Goal: Task Accomplishment & Management: Use online tool/utility

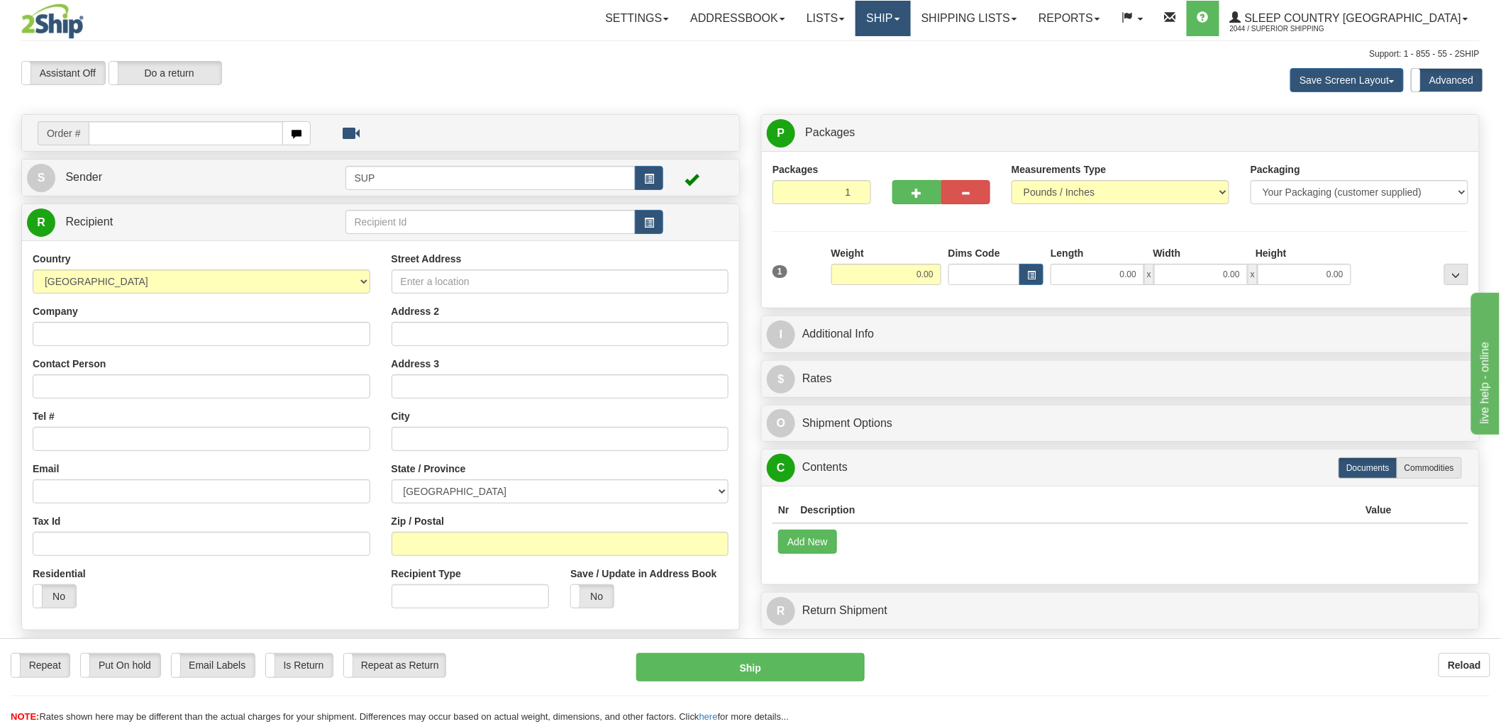
click at [910, 28] on link "Ship" at bounding box center [883, 18] width 55 height 35
click at [896, 65] on span "OnHold / Order Queue" at bounding box center [846, 67] width 100 height 11
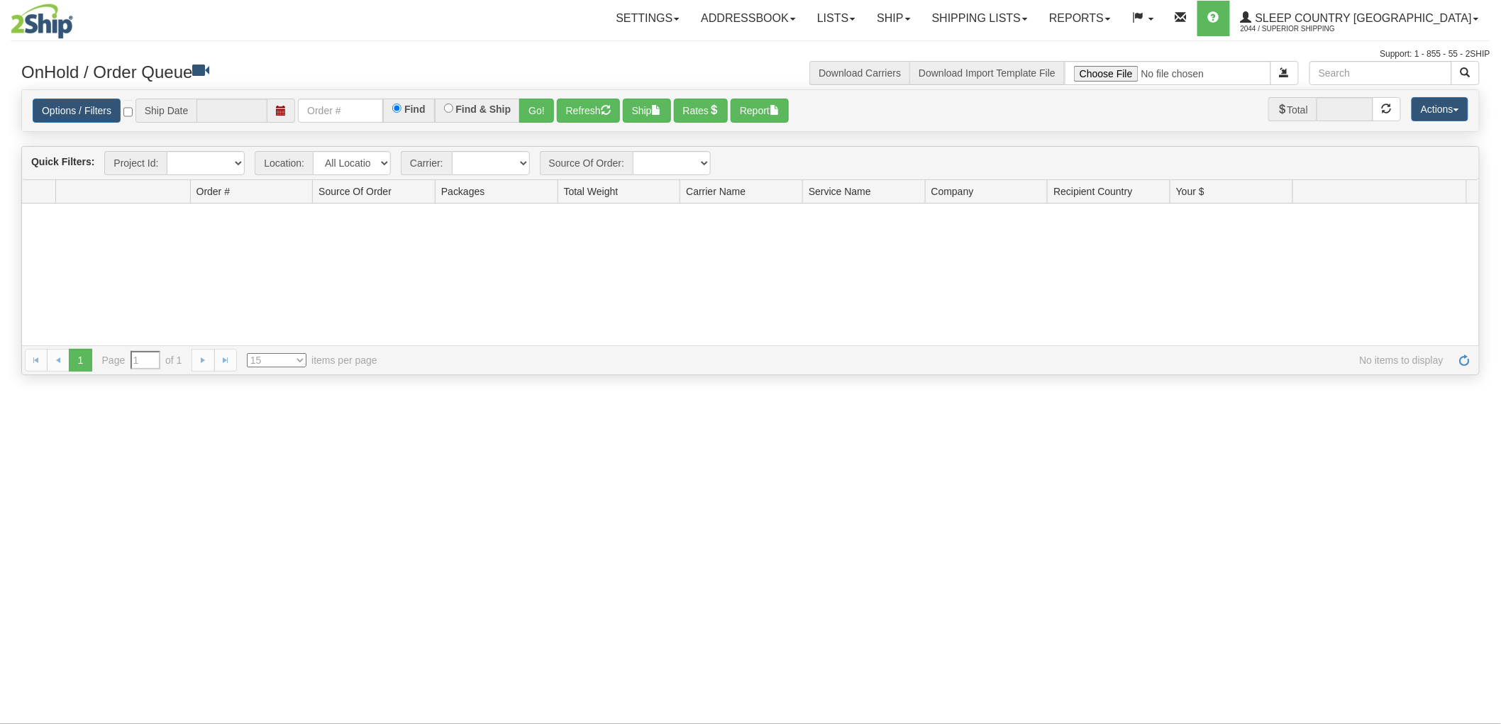
type input "[DATE]"
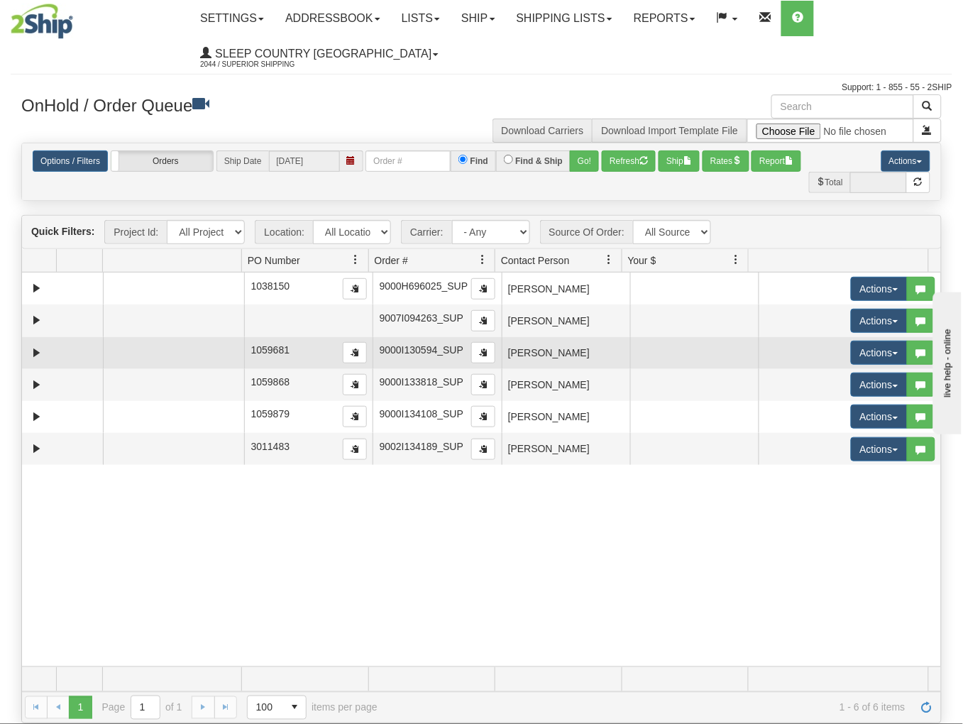
click at [612, 357] on td "[PERSON_NAME]" at bounding box center [566, 353] width 128 height 32
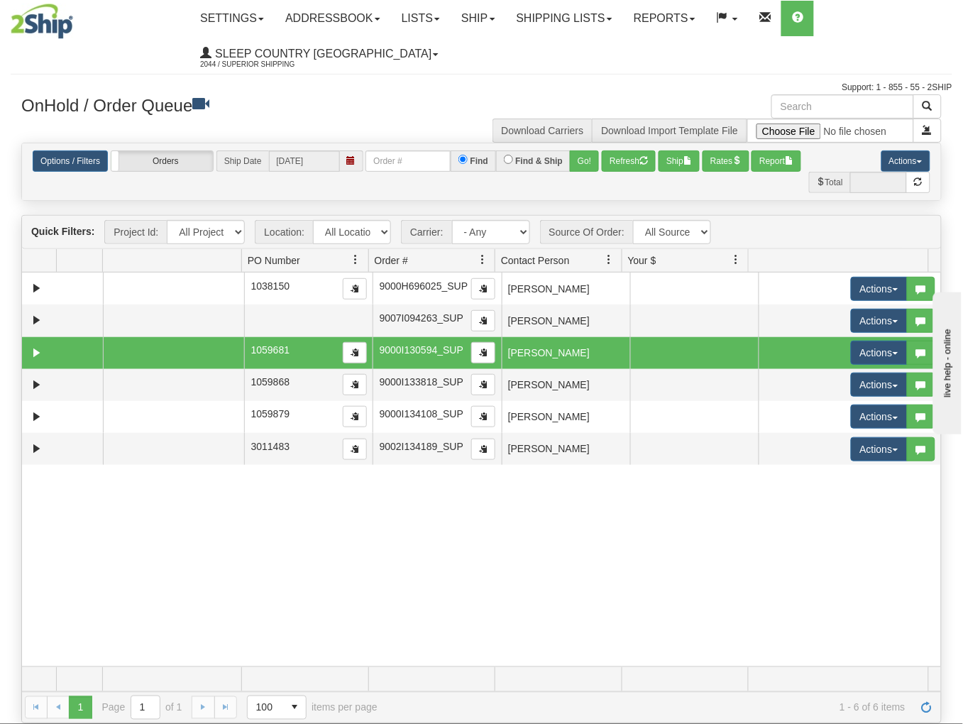
click at [683, 356] on td at bounding box center [694, 353] width 128 height 32
click at [861, 356] on button "Actions" at bounding box center [879, 353] width 57 height 24
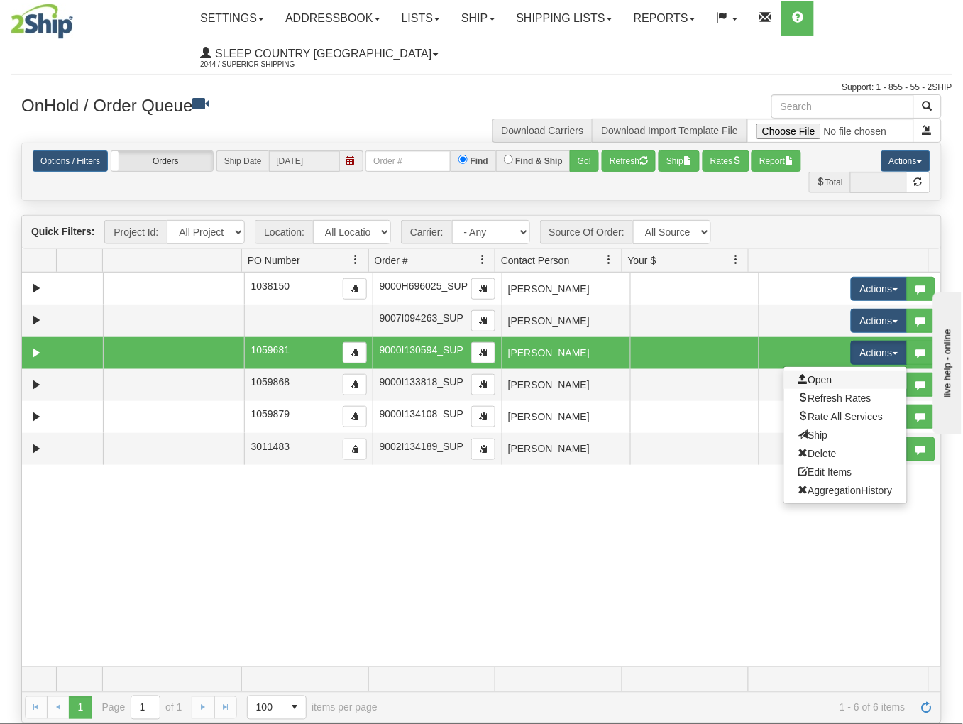
click at [825, 380] on link "Open" at bounding box center [845, 379] width 123 height 18
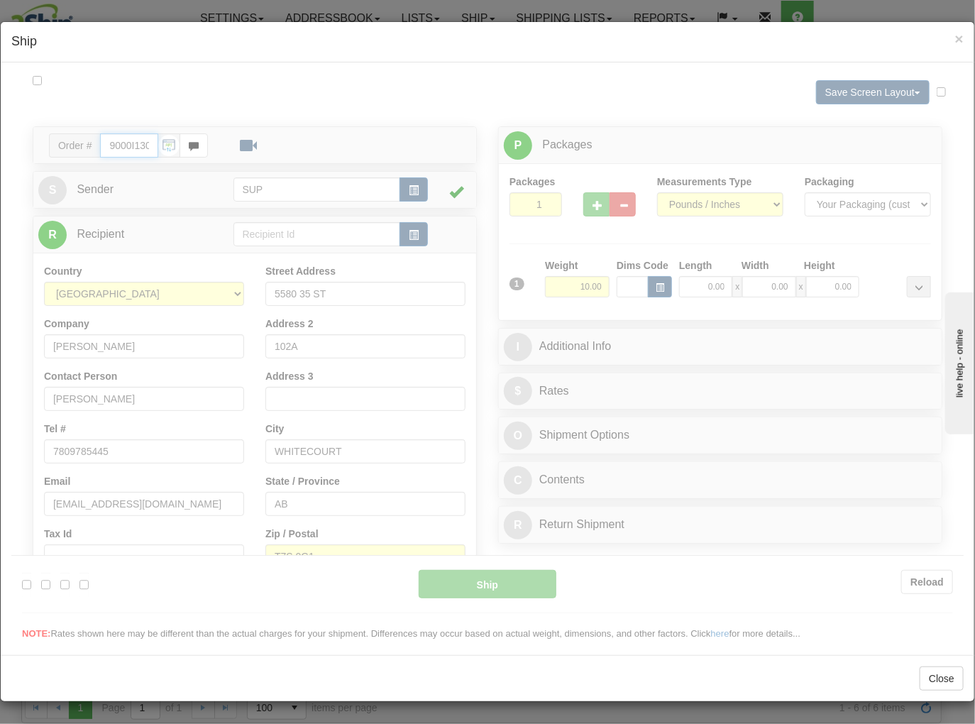
type input "10:00"
type input "16:00"
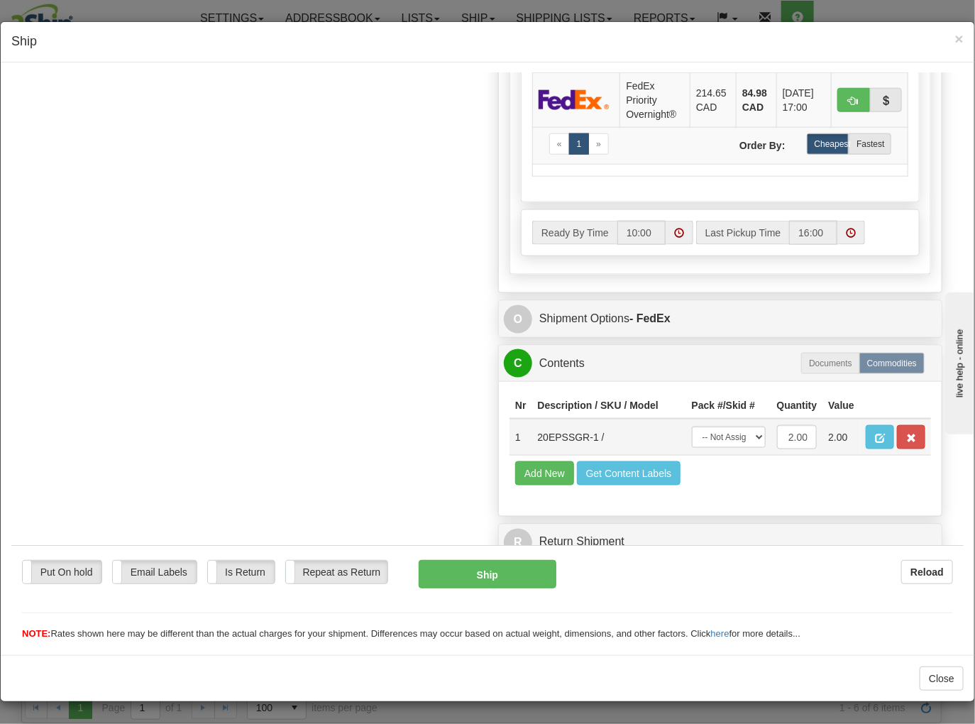
scroll to position [1, 0]
drag, startPoint x: 585, startPoint y: 421, endPoint x: 527, endPoint y: 429, distance: 59.5
click at [532, 429] on td "20EPSSGR-1 /" at bounding box center [609, 436] width 154 height 37
copy td "20EPSSGR-1"
click at [385, 412] on div "Order # 9000I130594_SUP S Sender" at bounding box center [487, 0] width 931 height 1135
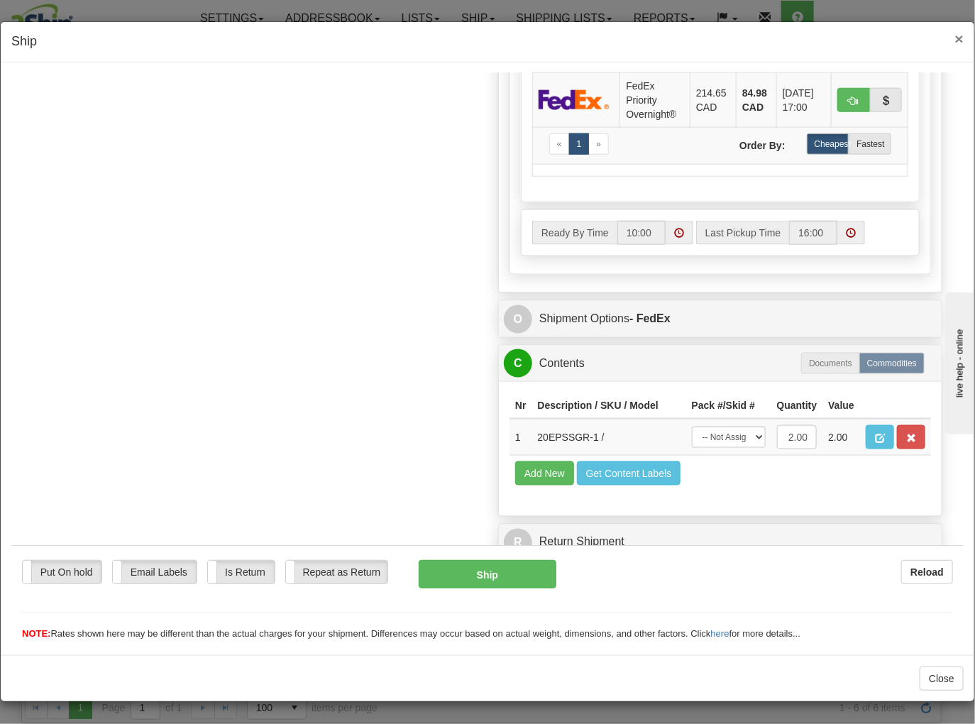
click at [955, 37] on span "×" at bounding box center [959, 39] width 9 height 16
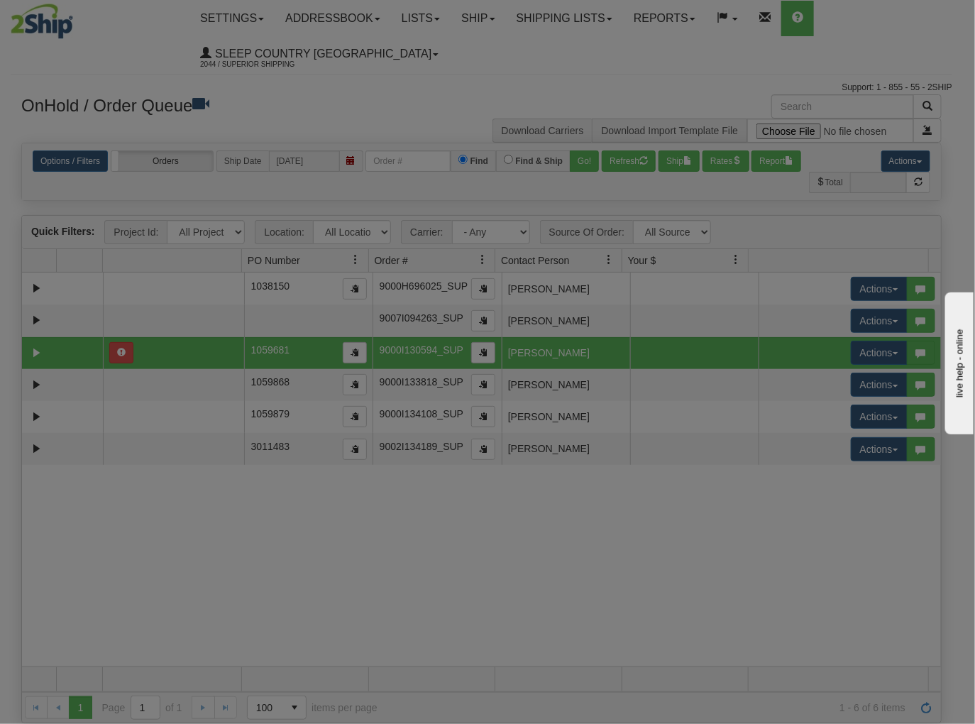
scroll to position [0, 0]
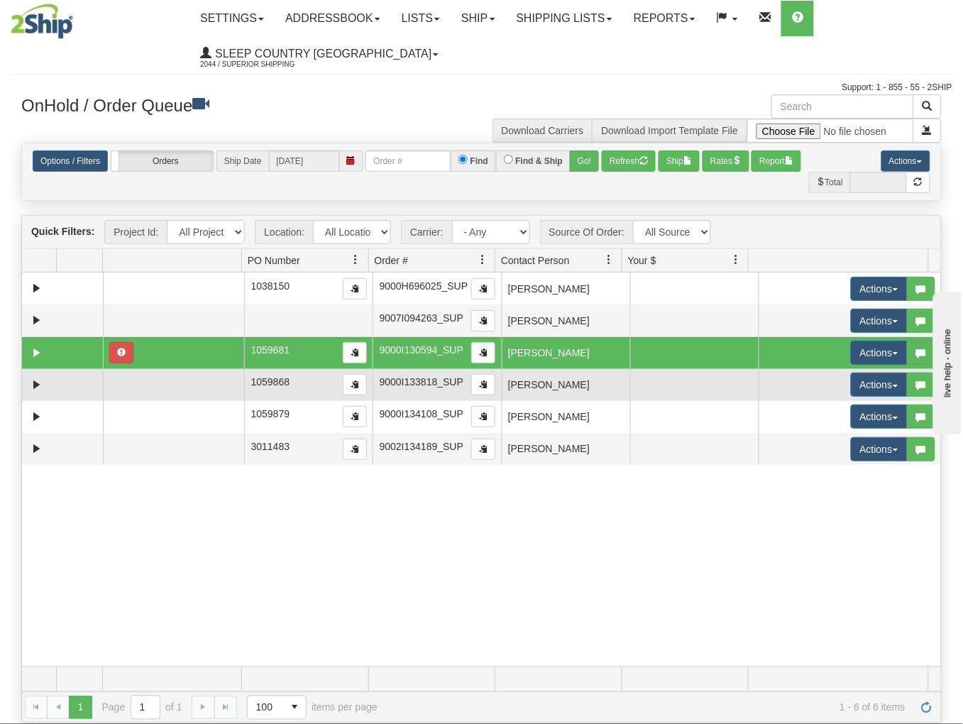
click at [553, 387] on td "[PERSON_NAME]" at bounding box center [566, 385] width 128 height 32
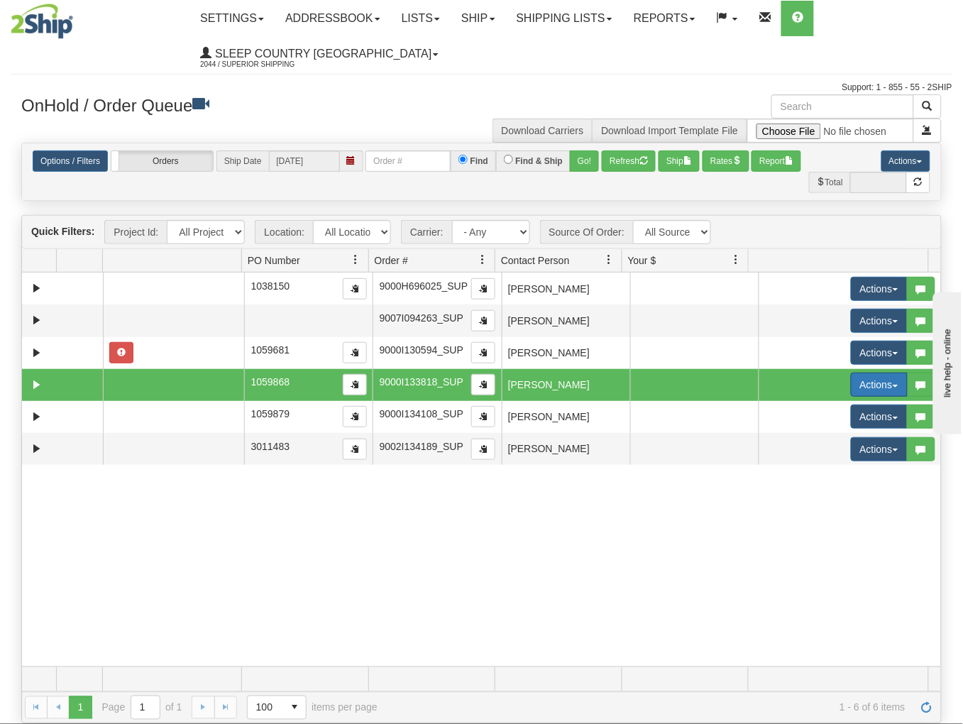
click at [861, 382] on button "Actions" at bounding box center [879, 385] width 57 height 24
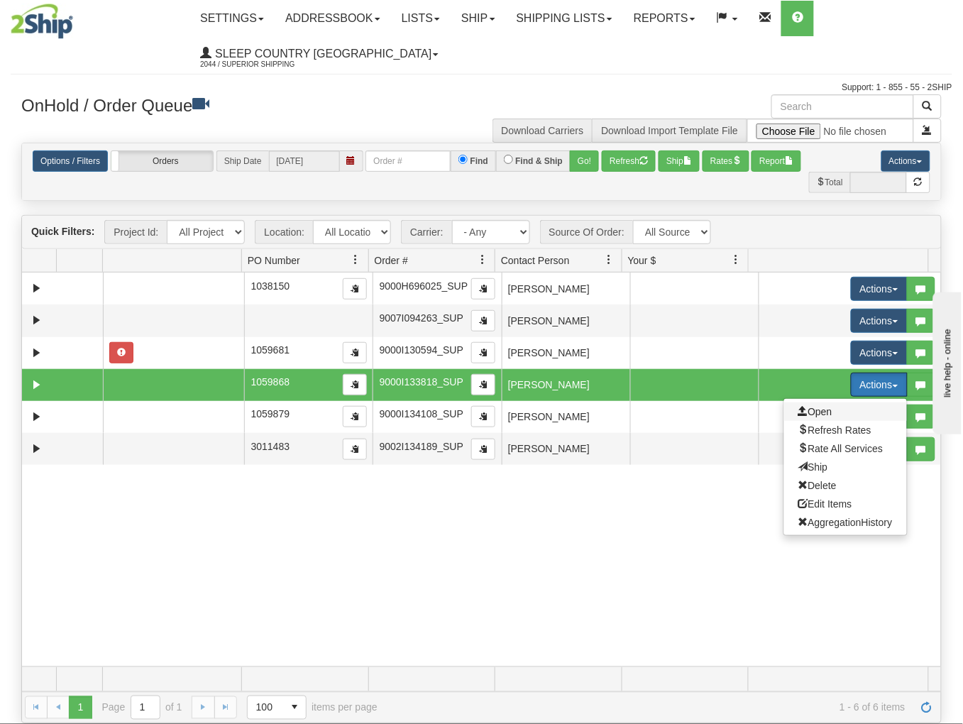
click at [810, 407] on span "Open" at bounding box center [815, 411] width 34 height 11
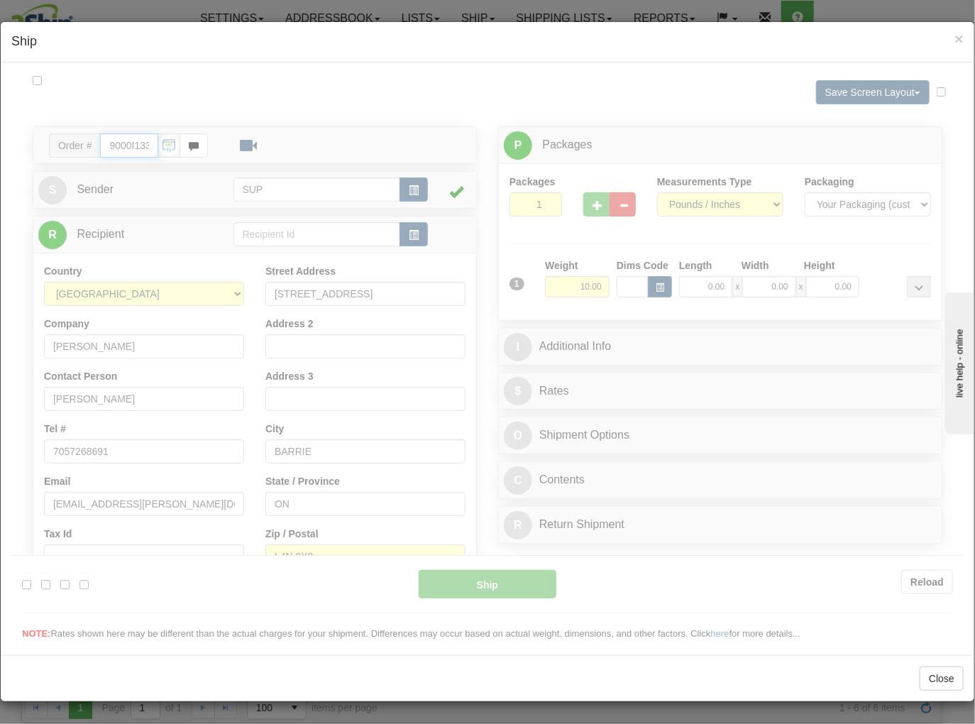
type input "10:00"
type input "16:00"
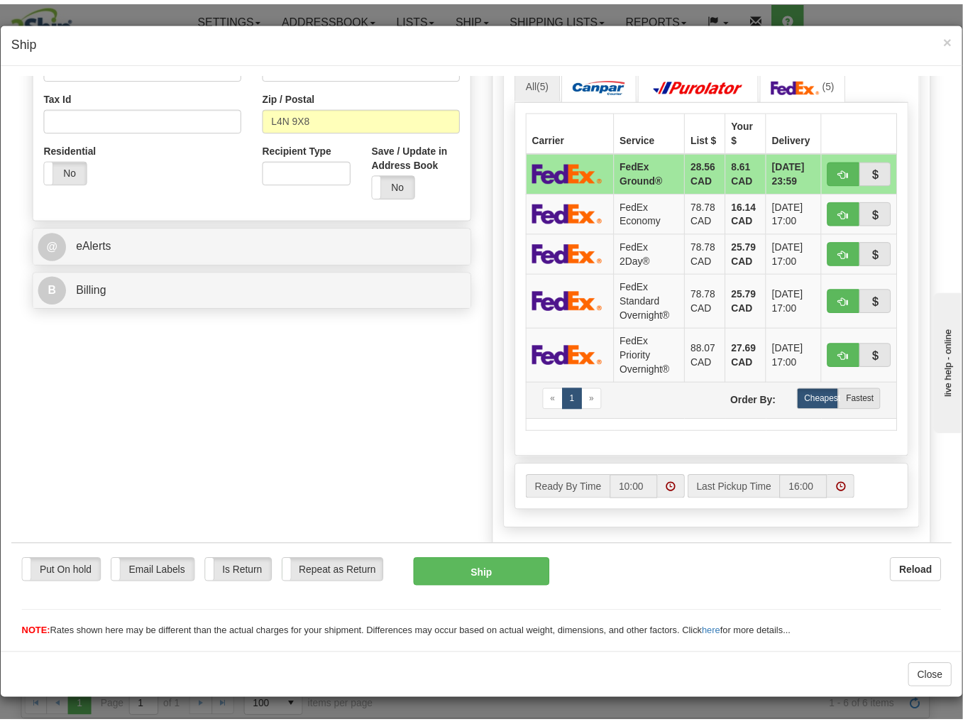
scroll to position [721, 0]
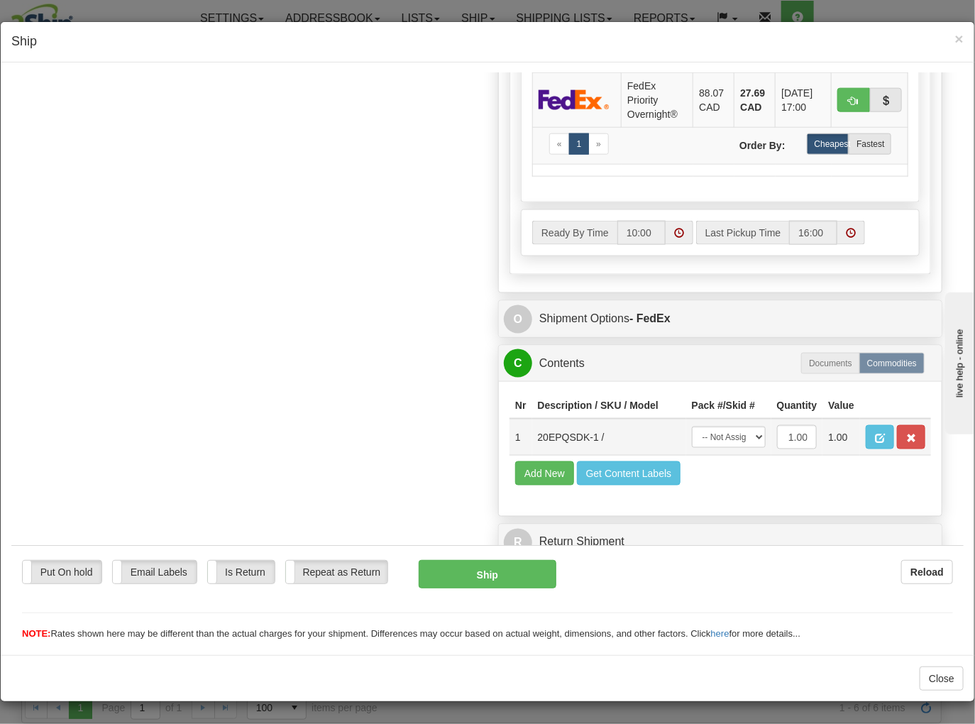
drag, startPoint x: 584, startPoint y: 425, endPoint x: 575, endPoint y: 424, distance: 8.6
click at [575, 424] on td "20EPQSDK-1 /" at bounding box center [609, 436] width 154 height 37
drag, startPoint x: 585, startPoint y: 421, endPoint x: 527, endPoint y: 426, distance: 58.3
click at [532, 426] on td "20EPQSDK-1 /" at bounding box center [609, 436] width 154 height 37
copy td "20EPQSDK-1"
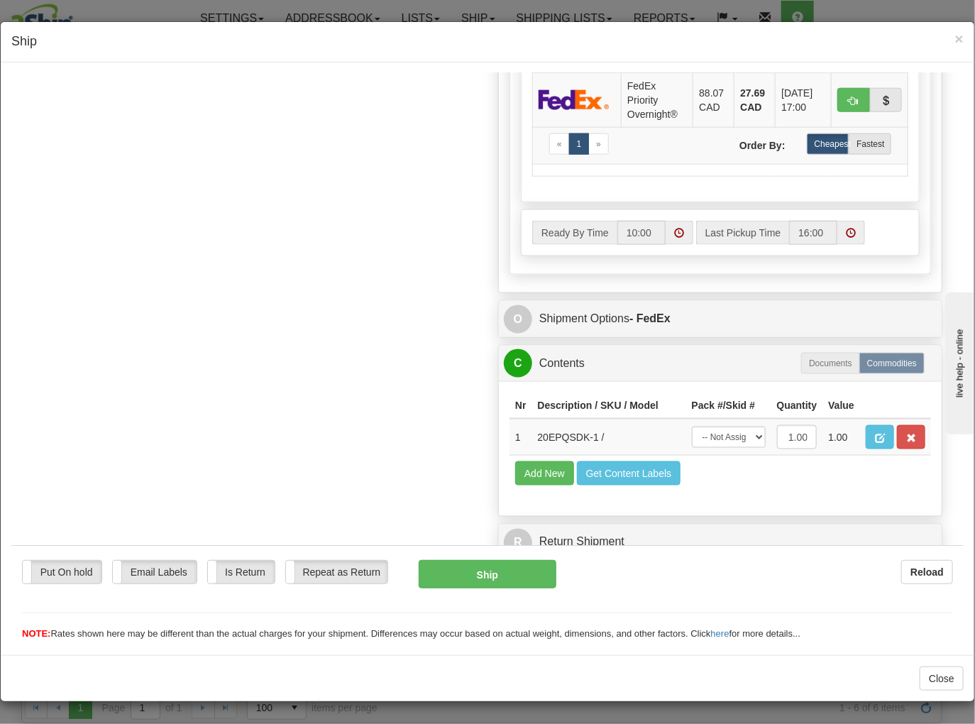
drag, startPoint x: 425, startPoint y: 314, endPoint x: 480, endPoint y: 299, distance: 57.1
click at [425, 314] on div "Order # 9000I133818_SUP S Sender" at bounding box center [487, 0] width 931 height 1135
click at [955, 38] on span "×" at bounding box center [959, 39] width 9 height 16
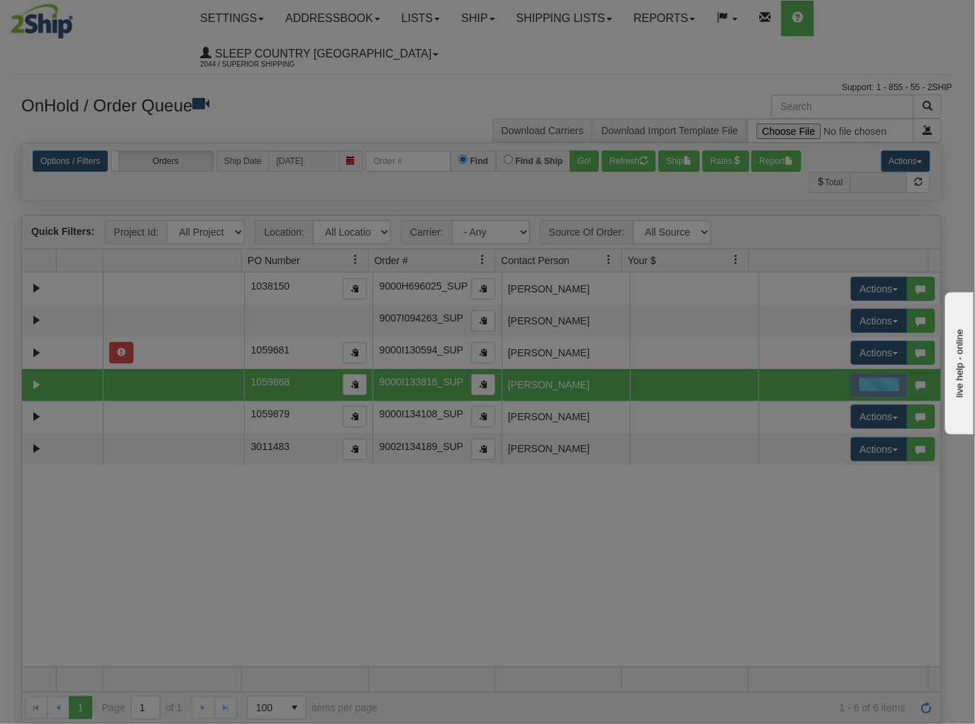
scroll to position [0, 0]
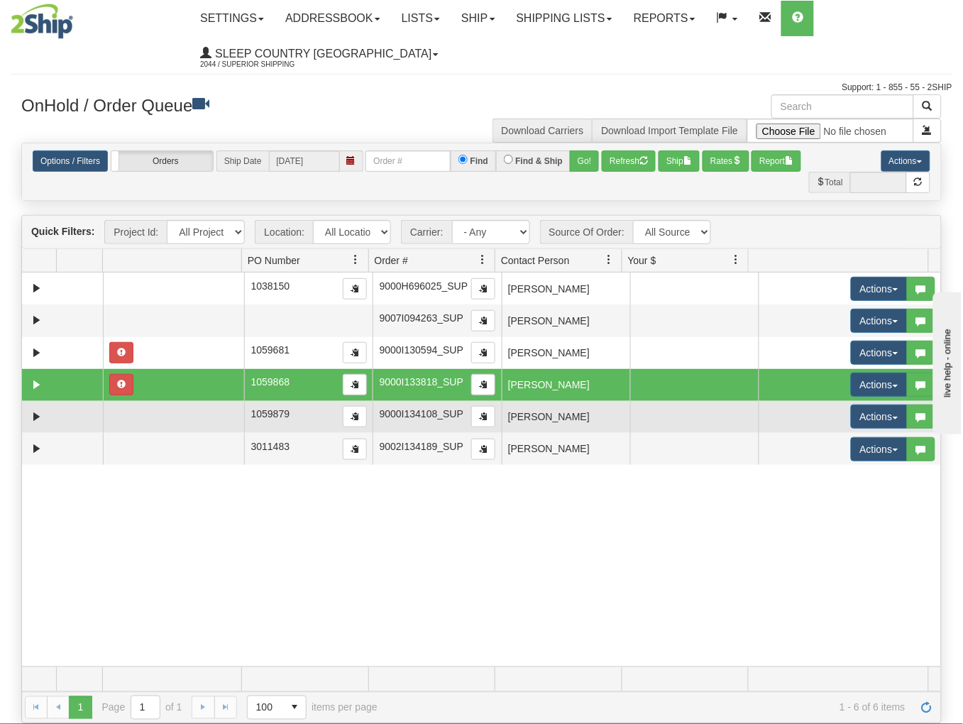
click at [615, 417] on td "[PERSON_NAME]" at bounding box center [566, 417] width 128 height 32
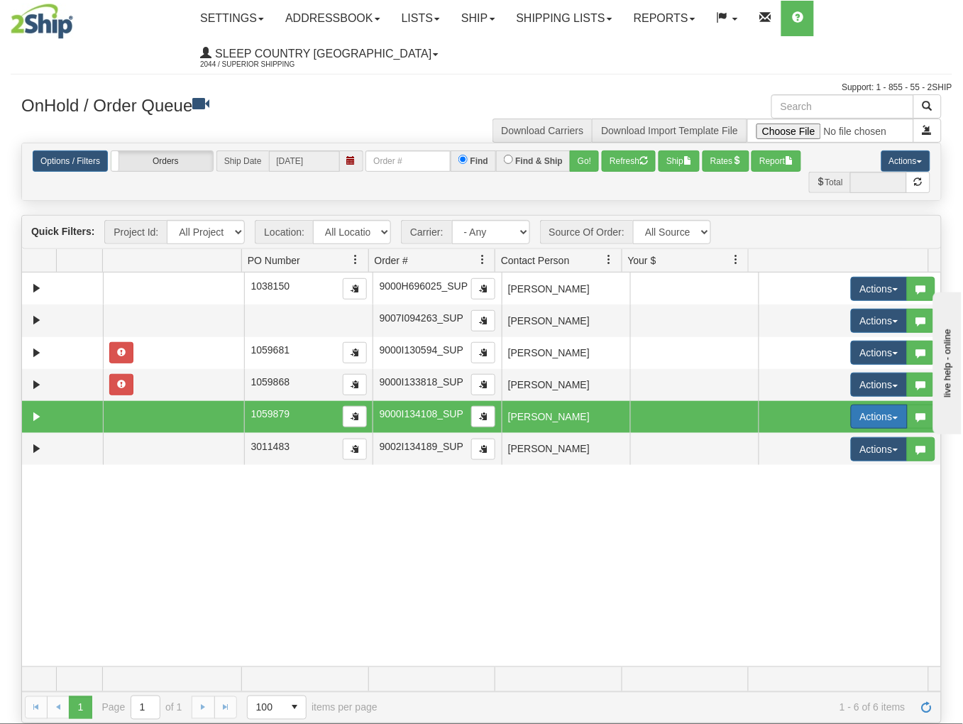
click at [851, 424] on button "Actions" at bounding box center [879, 416] width 57 height 24
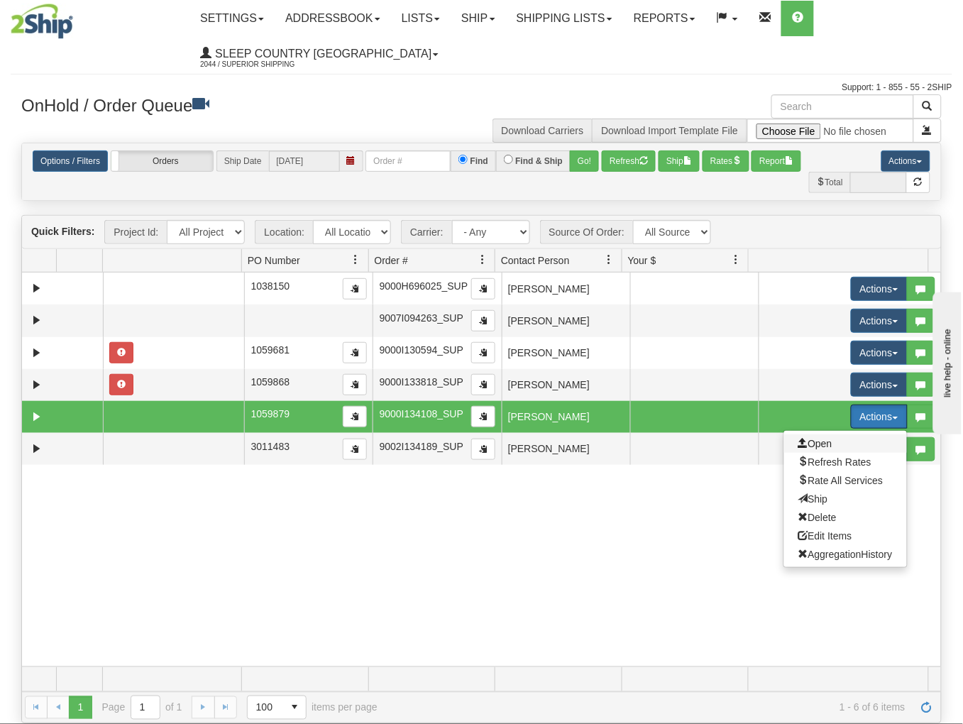
click at [817, 446] on span "Open" at bounding box center [815, 443] width 34 height 11
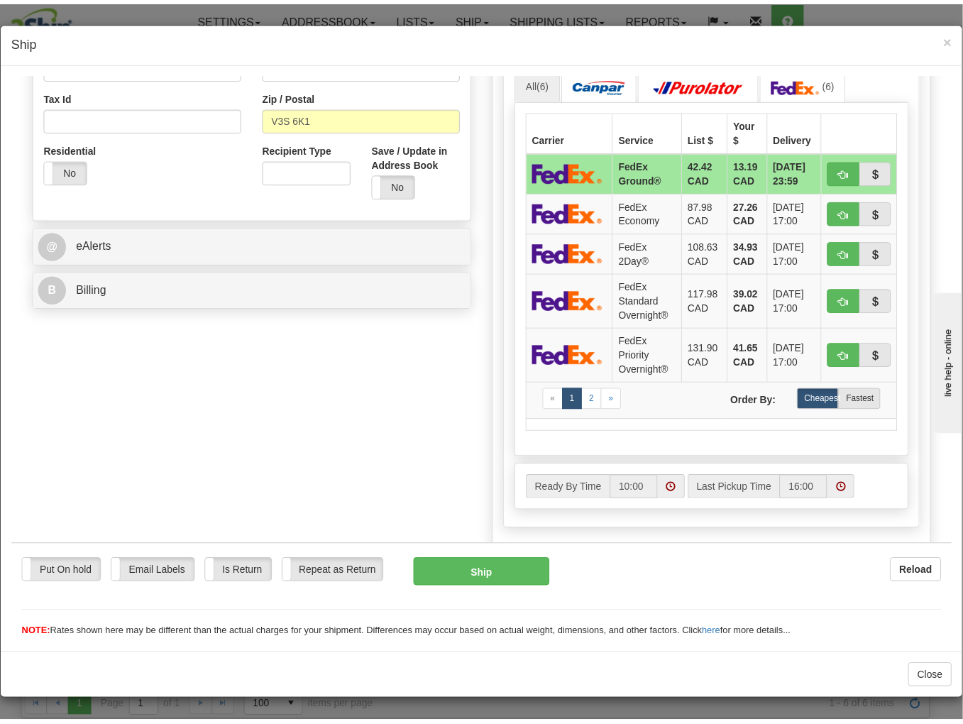
scroll to position [721, 0]
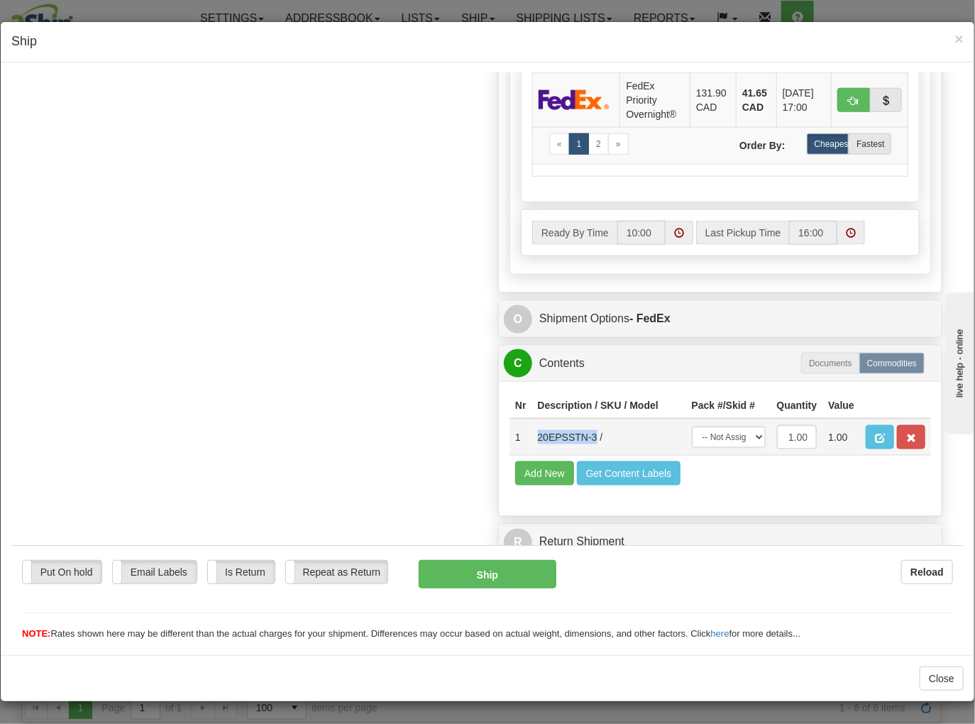
drag, startPoint x: 585, startPoint y: 420, endPoint x: 524, endPoint y: 423, distance: 61.8
click at [532, 423] on td "20EPSSTN-3 /" at bounding box center [609, 436] width 154 height 37
copy td "20EPSSTN-3"
click at [431, 365] on div "Order # 9000I134108_SUP S Sender" at bounding box center [487, 0] width 931 height 1135
click at [955, 35] on span "×" at bounding box center [959, 39] width 9 height 16
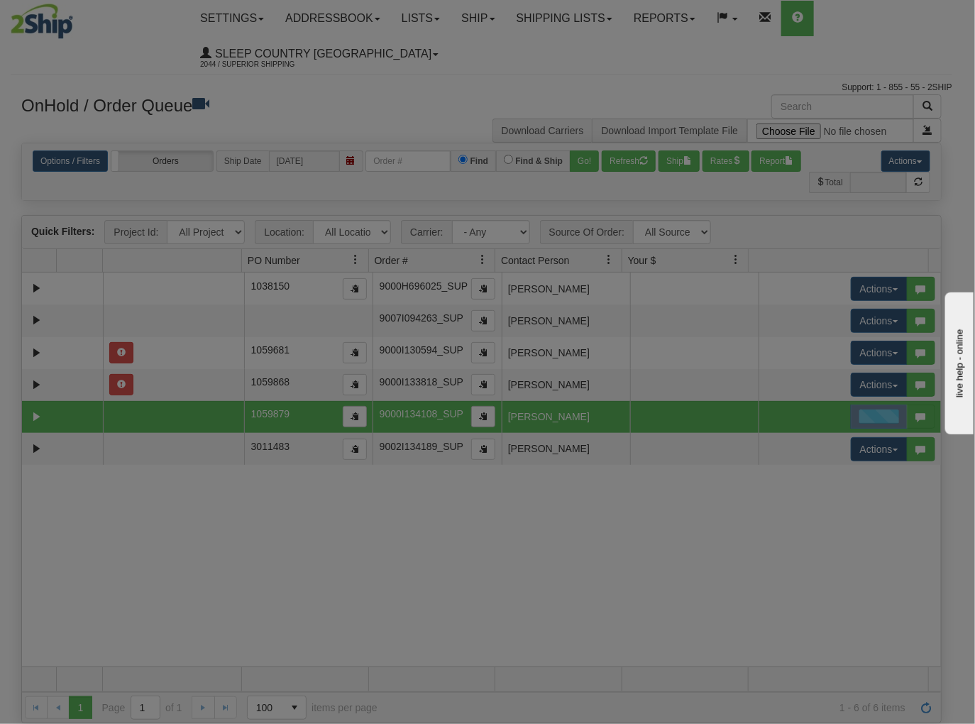
scroll to position [0, 0]
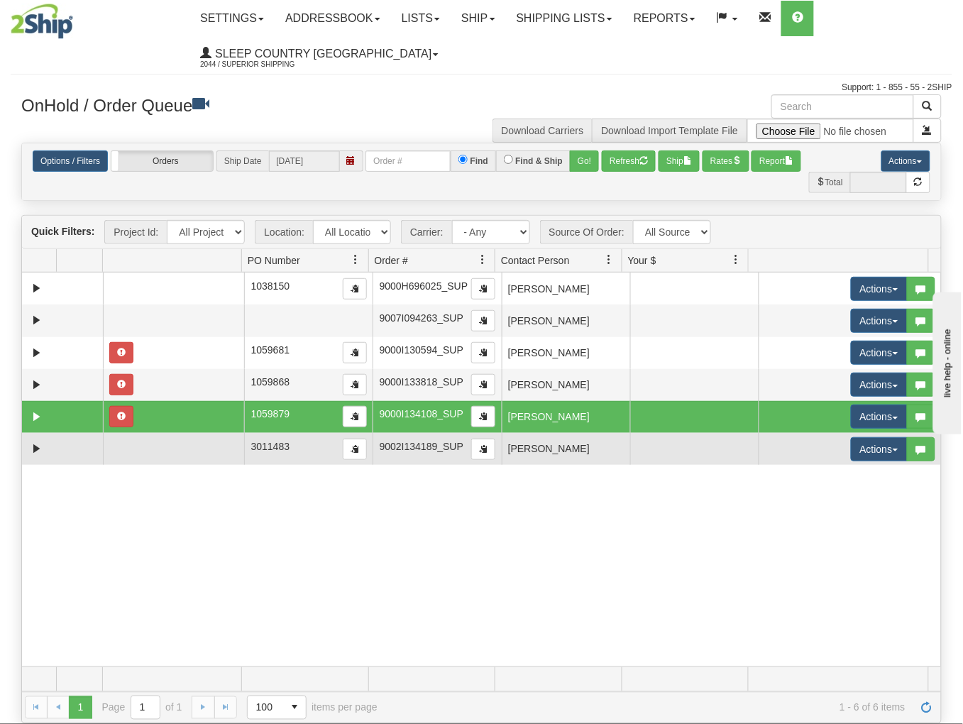
click at [590, 452] on td "[PERSON_NAME]" at bounding box center [566, 449] width 128 height 32
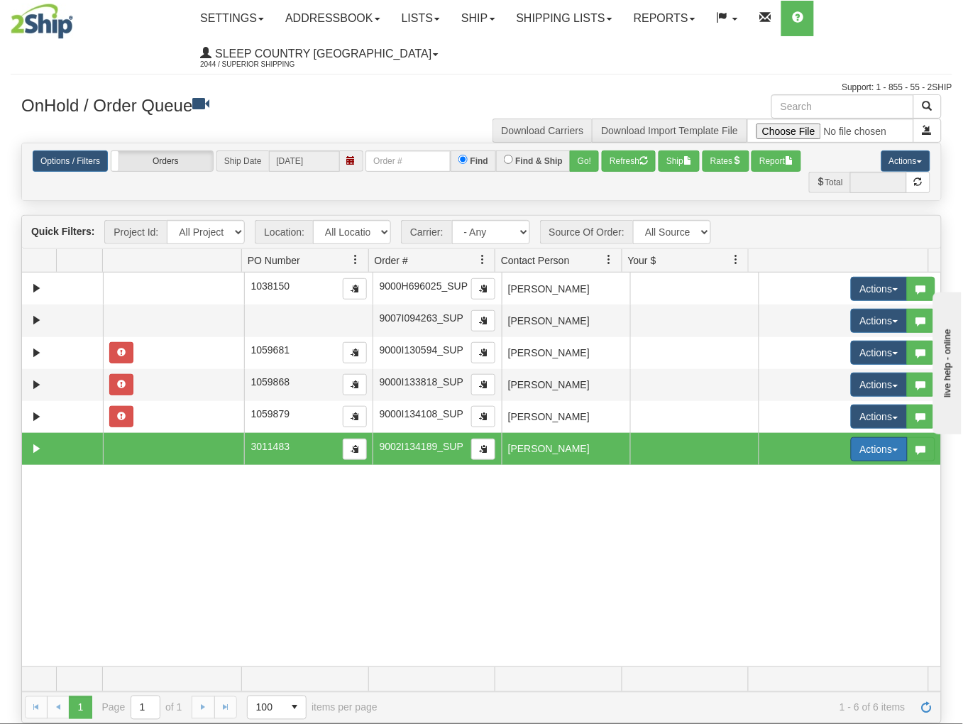
click at [851, 456] on button "Actions" at bounding box center [879, 449] width 57 height 24
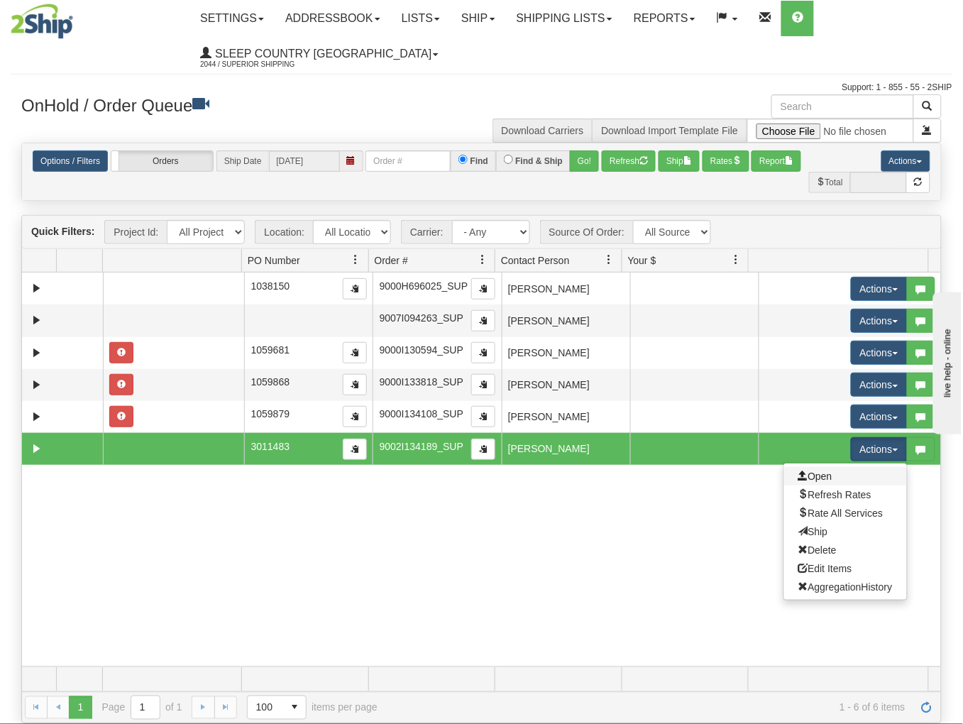
click at [822, 485] on link "Open" at bounding box center [845, 476] width 123 height 18
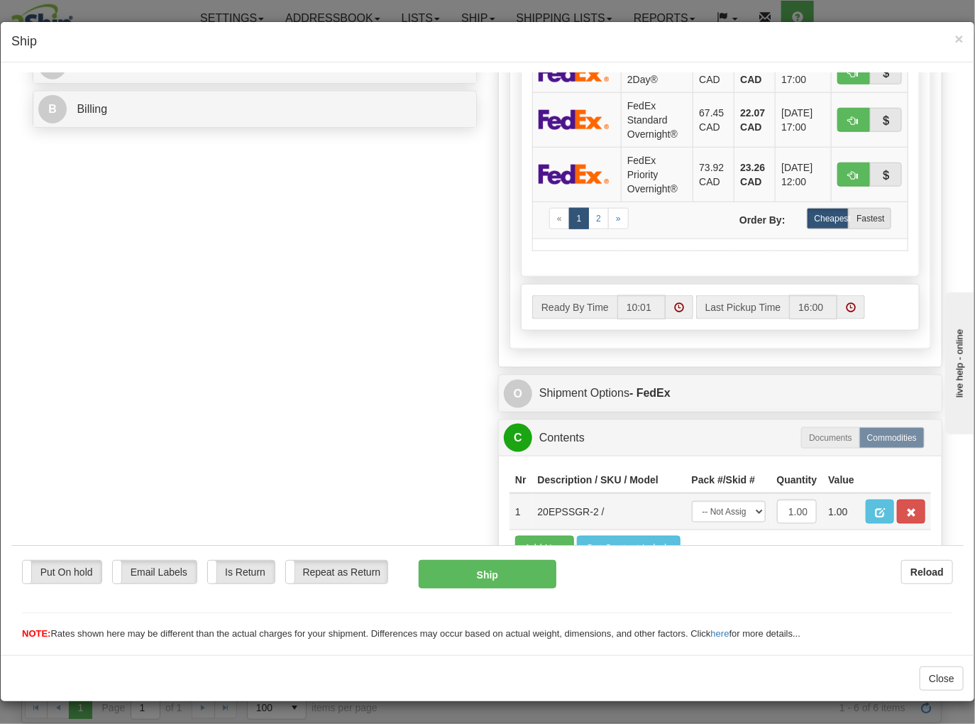
scroll to position [721, 0]
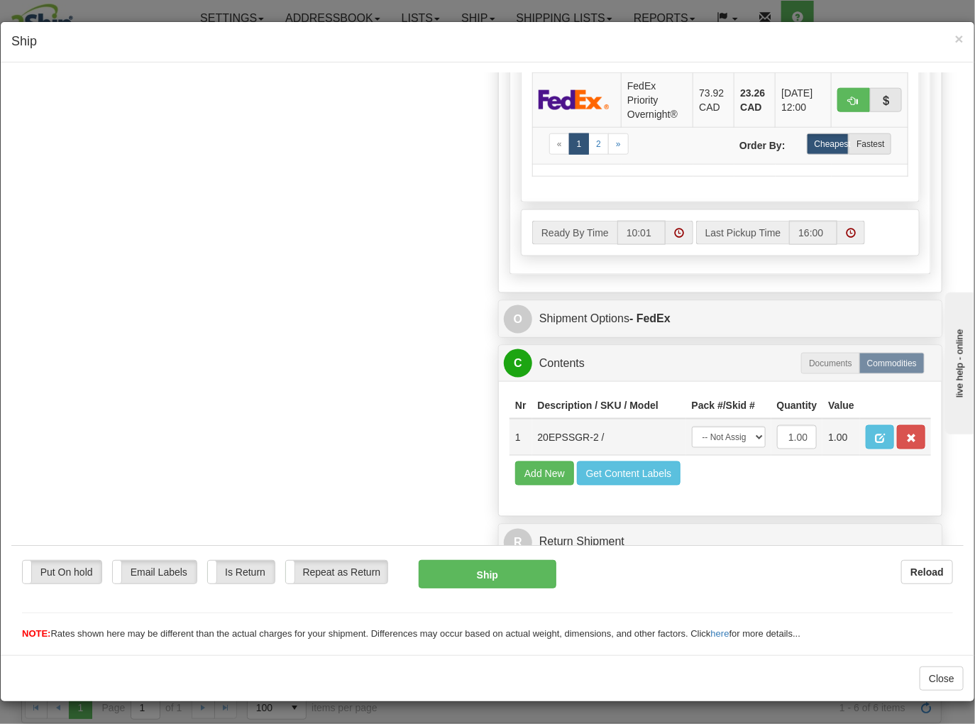
drag, startPoint x: 584, startPoint y: 423, endPoint x: 562, endPoint y: 421, distance: 22.1
click at [562, 421] on td "20EPSSGR-2 /" at bounding box center [609, 436] width 154 height 37
drag, startPoint x: 586, startPoint y: 423, endPoint x: 524, endPoint y: 426, distance: 62.5
click at [532, 426] on td "20EPSSGR-2 /" at bounding box center [609, 436] width 154 height 37
copy td "20EPSSGR-2"
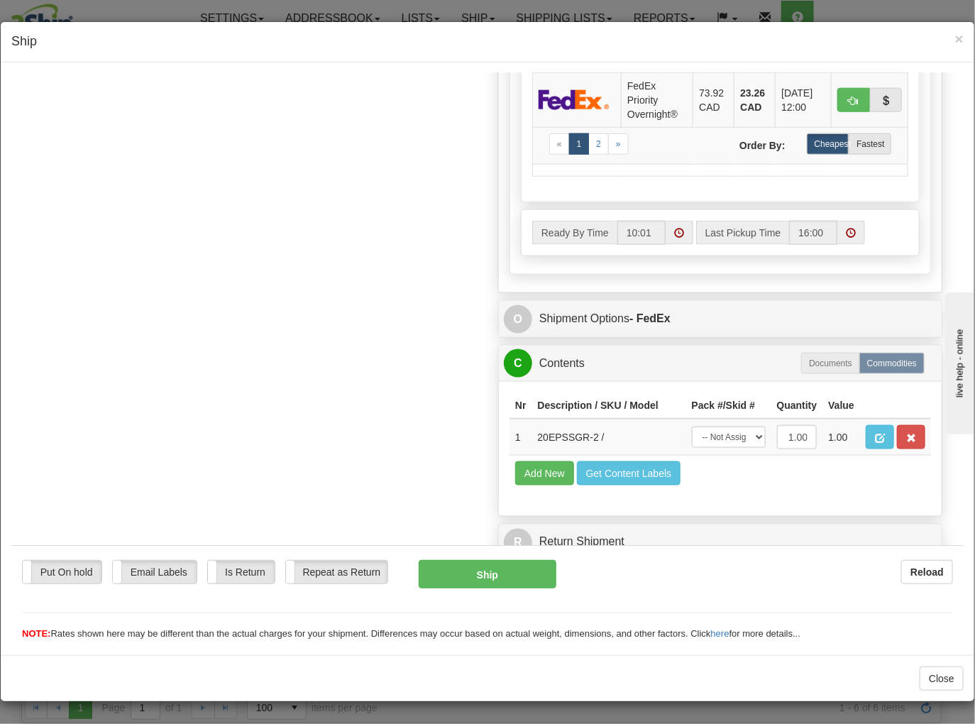
drag, startPoint x: 253, startPoint y: 379, endPoint x: 274, endPoint y: 374, distance: 21.9
click at [253, 379] on div "Order # 9002I134189_SUP S Sender" at bounding box center [487, 0] width 931 height 1135
click at [955, 43] on span "×" at bounding box center [959, 39] width 9 height 16
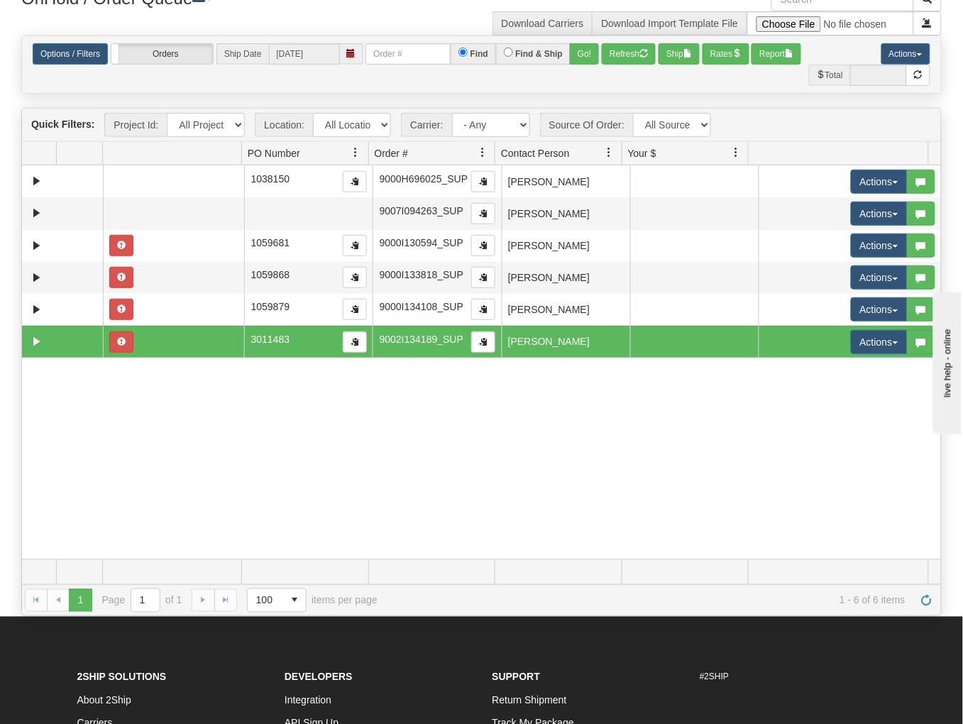
scroll to position [236, 0]
